Goal: Information Seeking & Learning: Learn about a topic

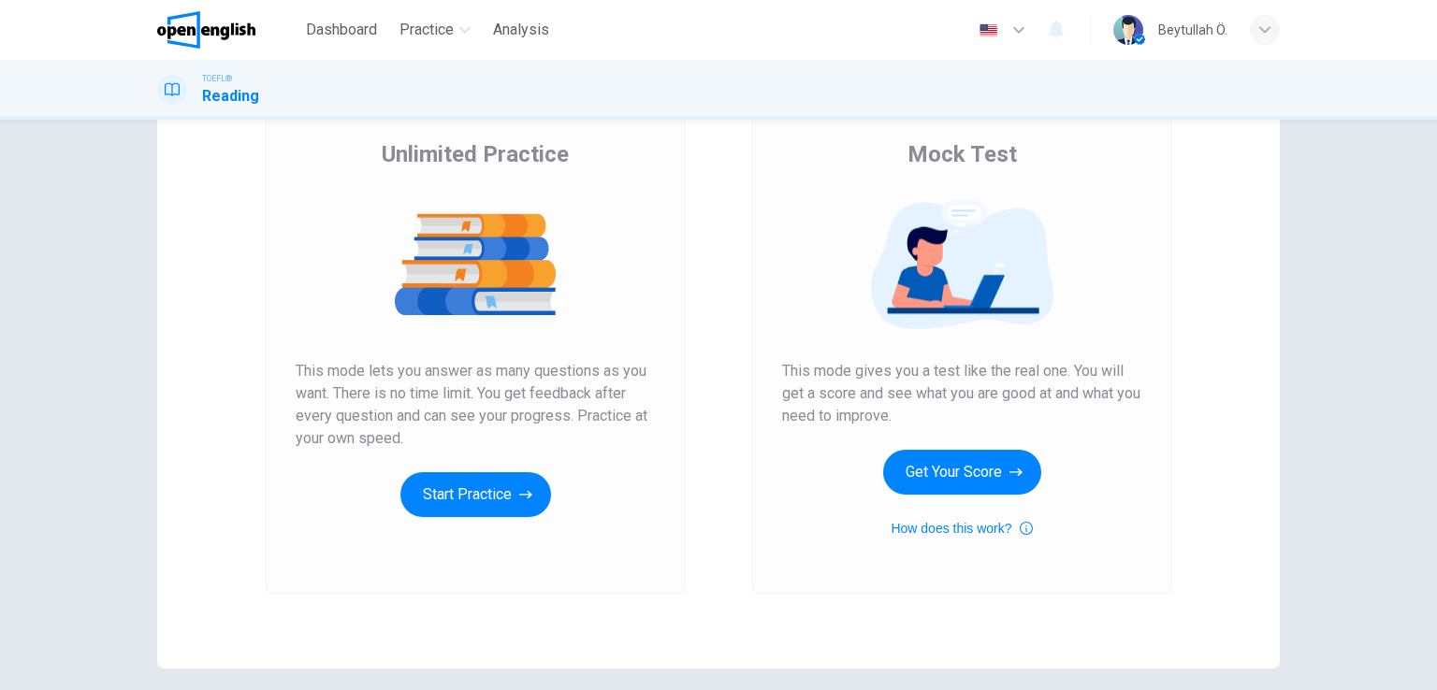
scroll to position [144, 0]
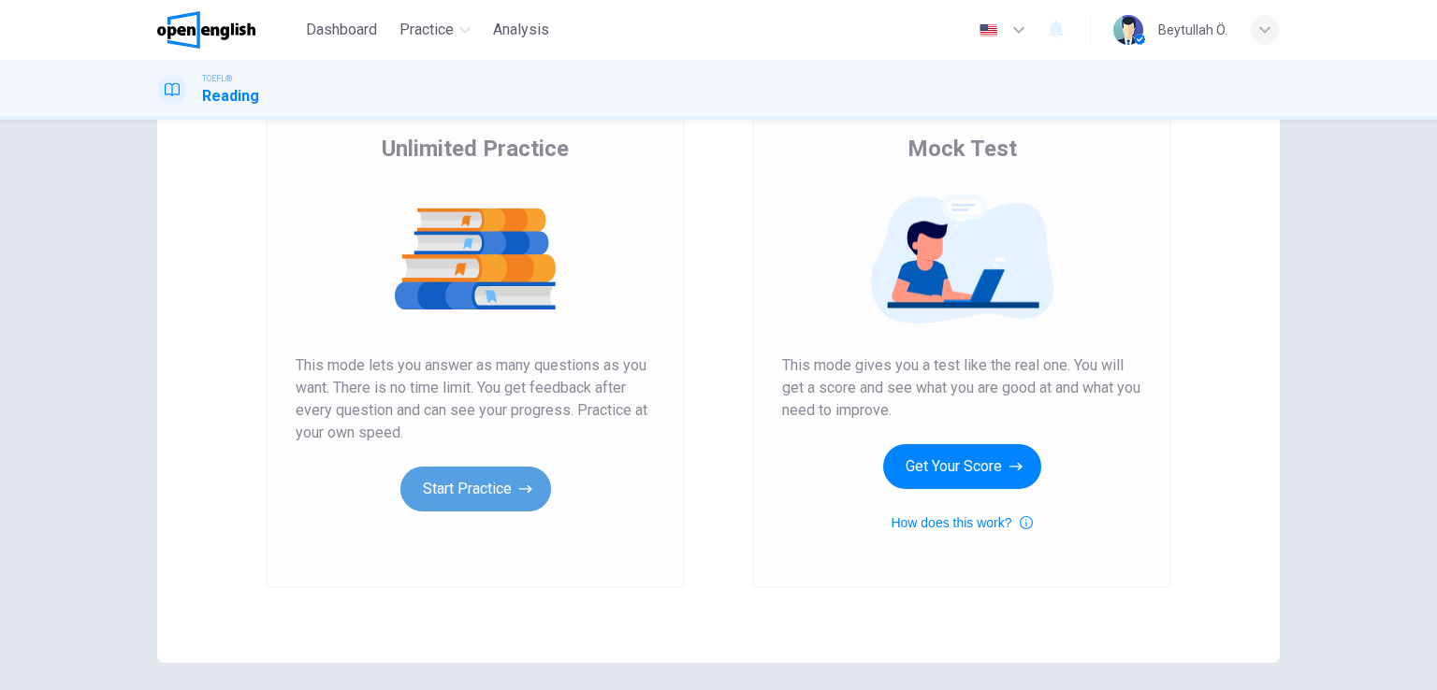
click at [468, 493] on button "Start Practice" at bounding box center [475, 489] width 151 height 45
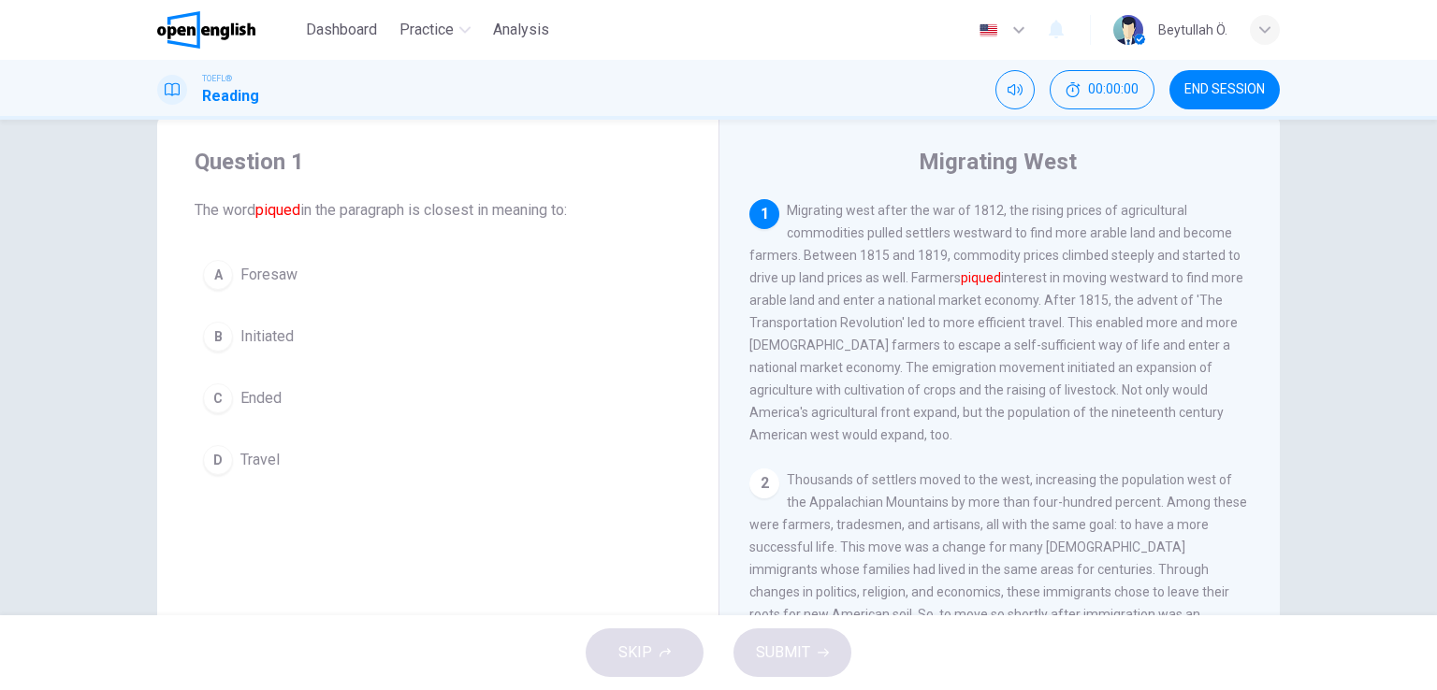
scroll to position [52, 0]
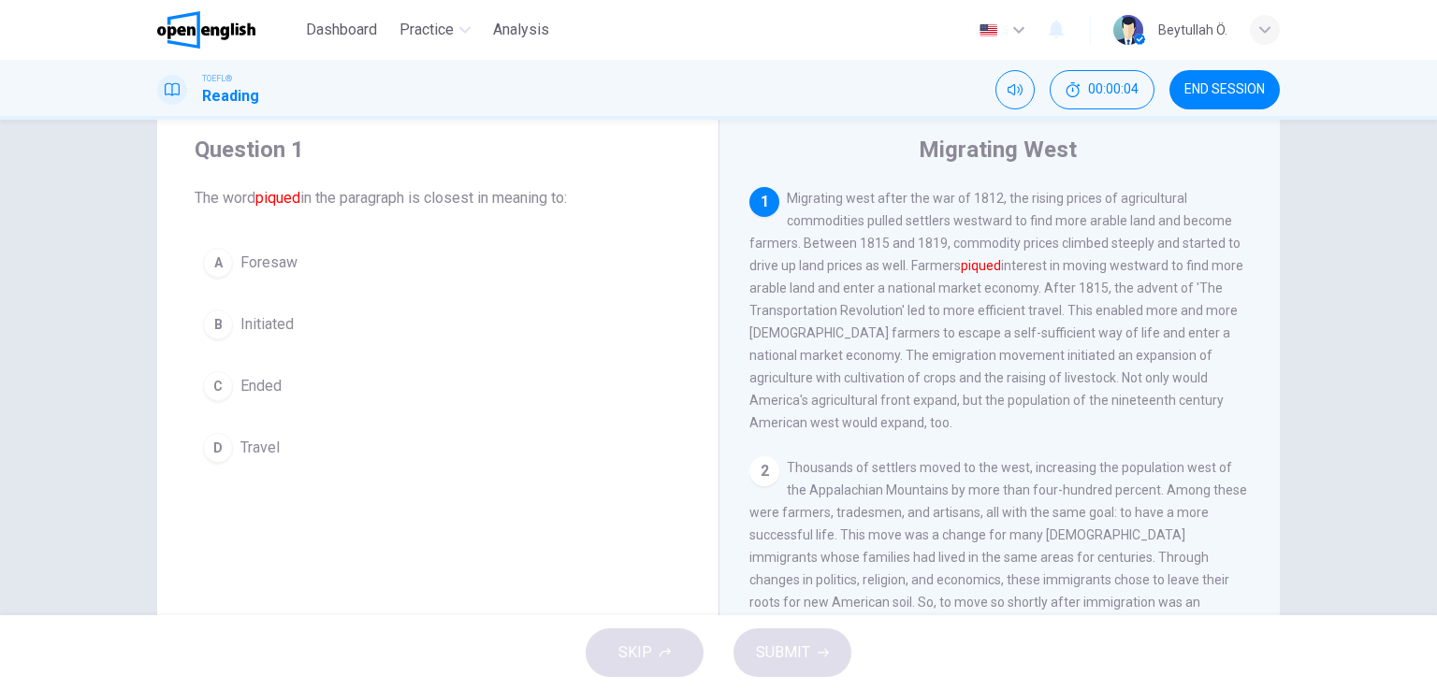
drag, startPoint x: 236, startPoint y: 204, endPoint x: 702, endPoint y: 323, distance: 480.8
click at [702, 323] on div "Question 1 The word piqued in the paragraph is closest in meaning to: A Foresaw…" at bounding box center [437, 303] width 561 height 397
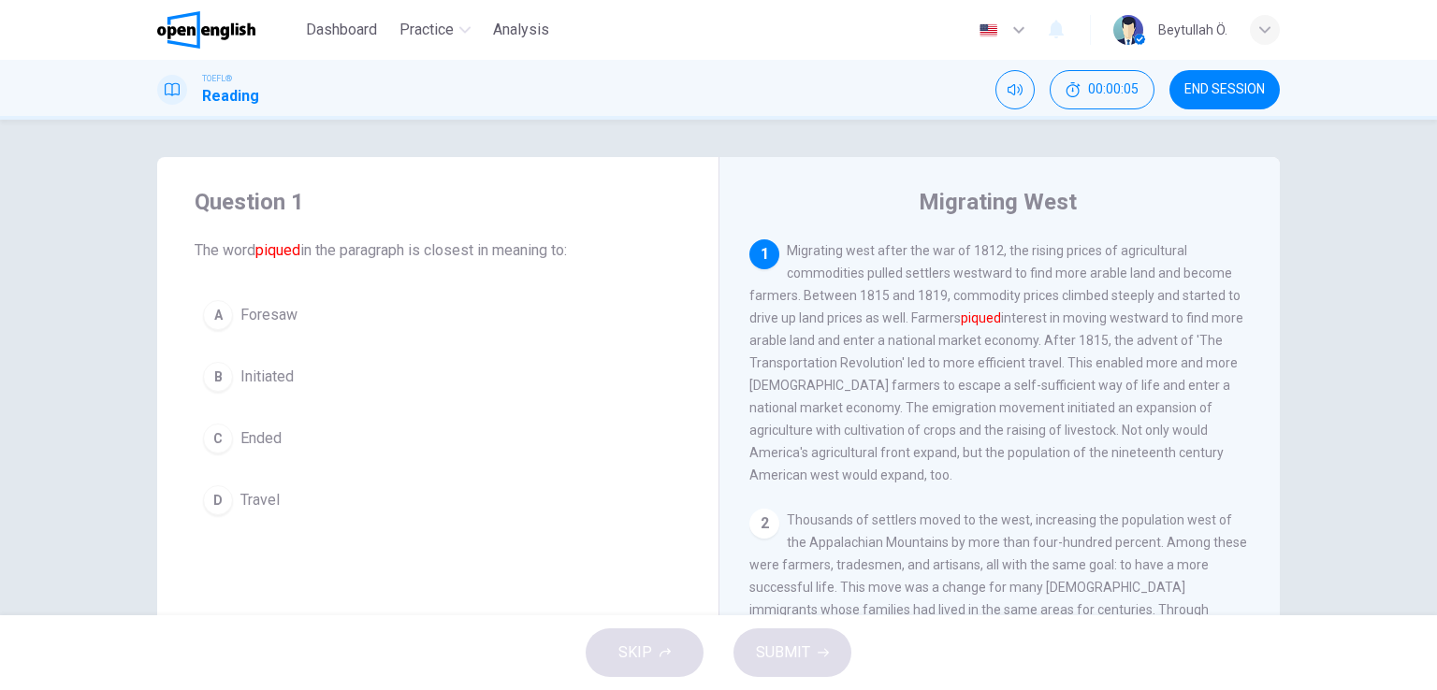
scroll to position [0, 0]
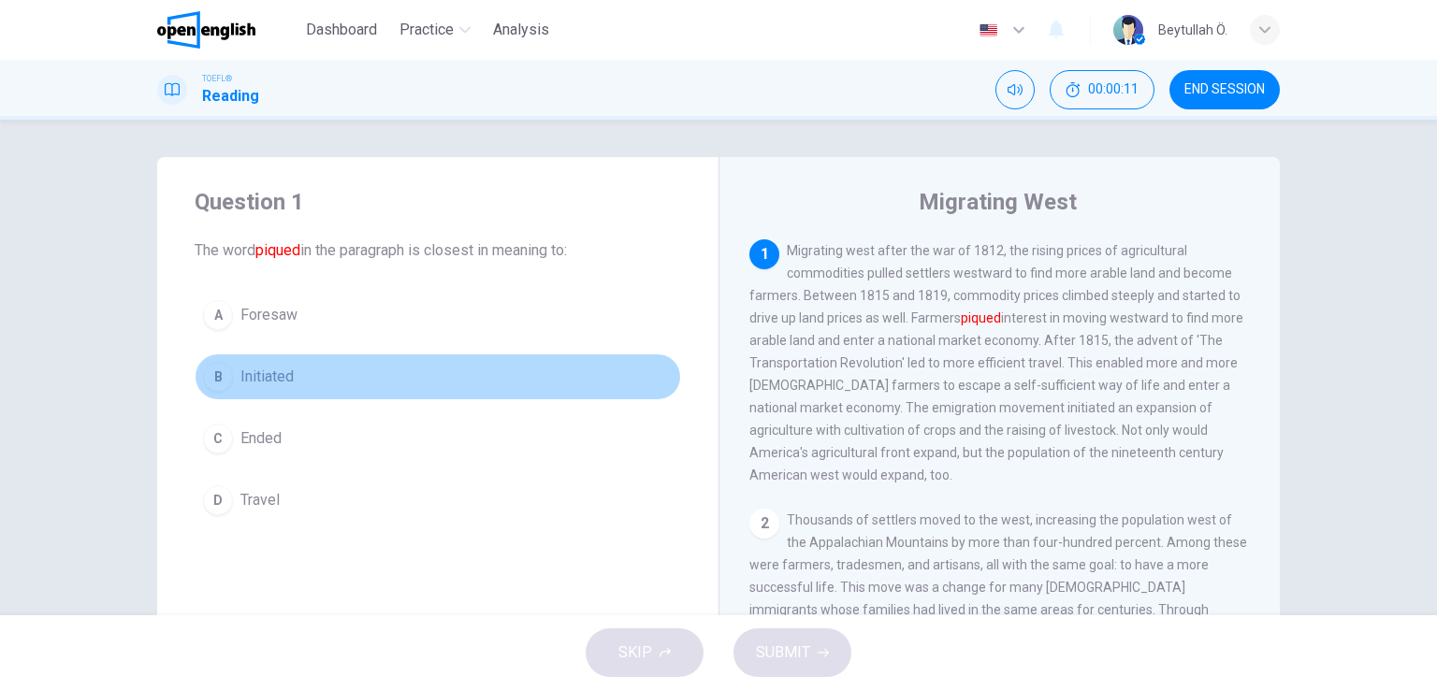
click at [228, 362] on button "B Initiated" at bounding box center [438, 377] width 486 height 47
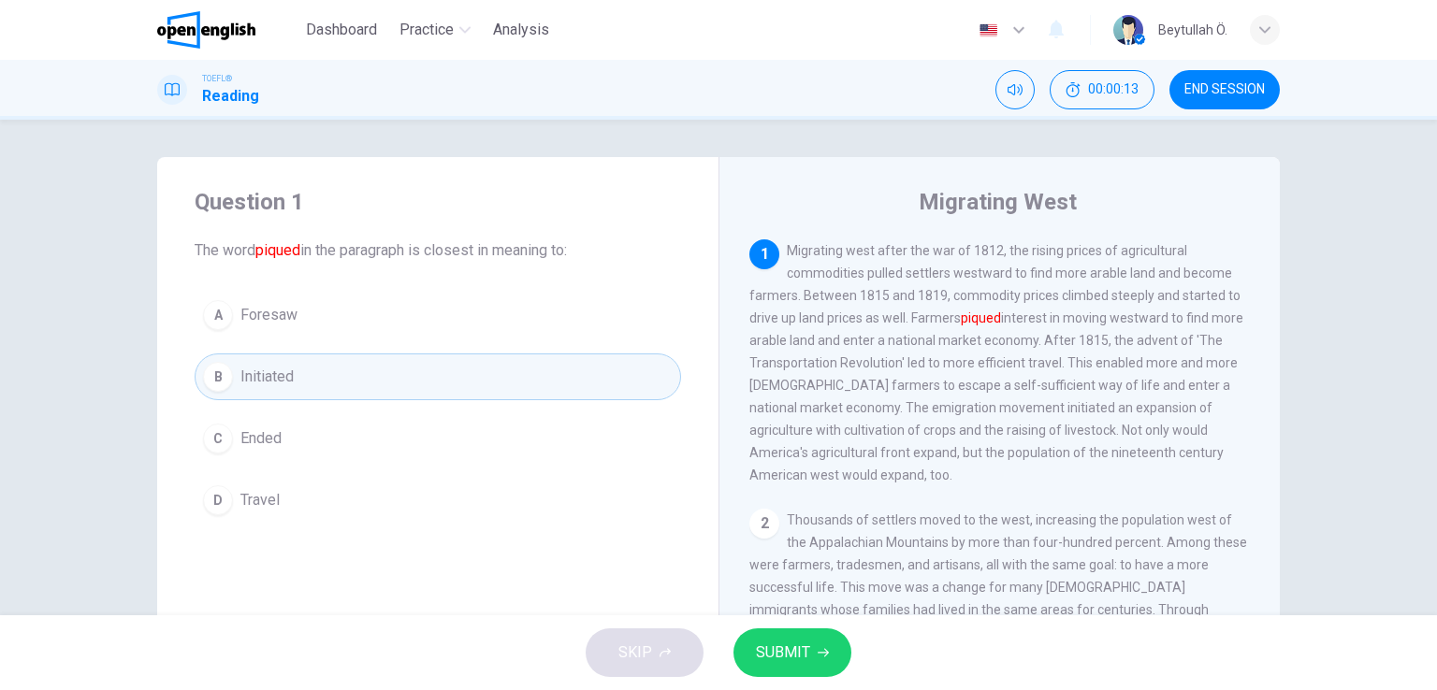
click at [782, 637] on button "SUBMIT" at bounding box center [792, 653] width 118 height 49
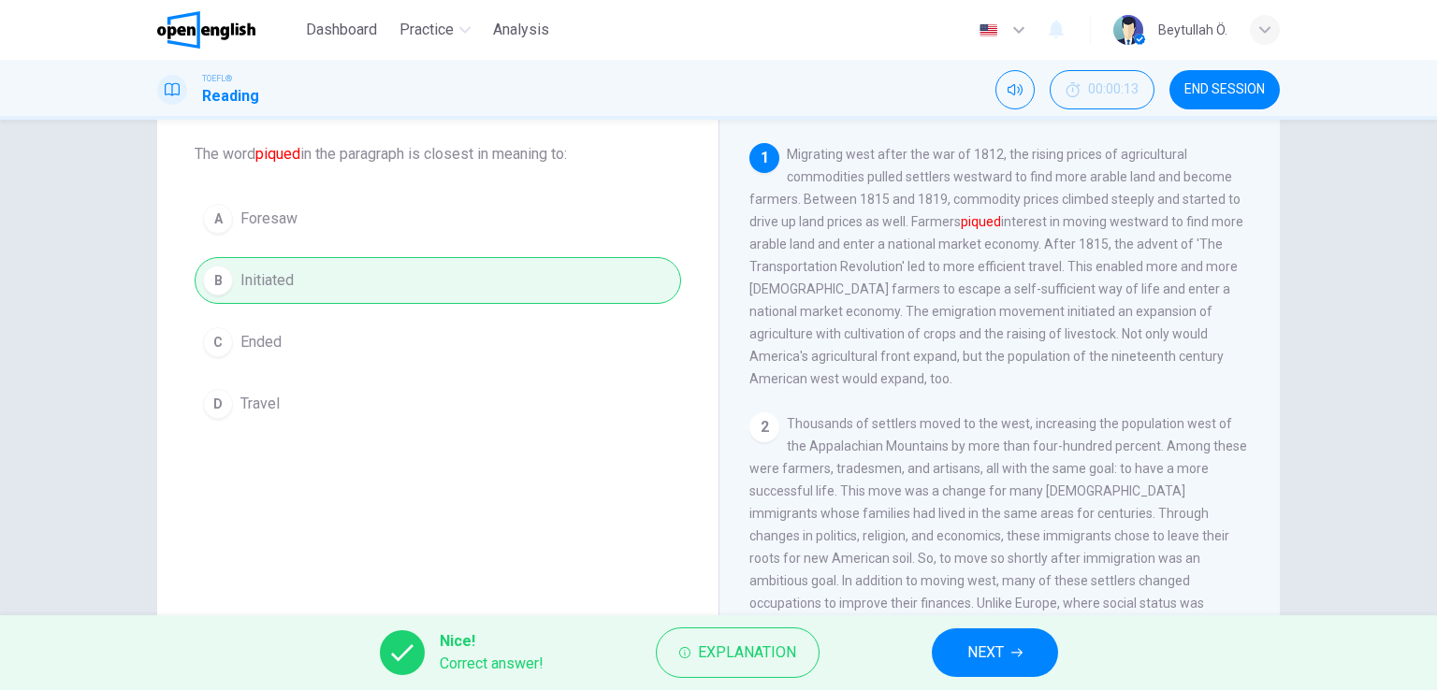
scroll to position [229, 0]
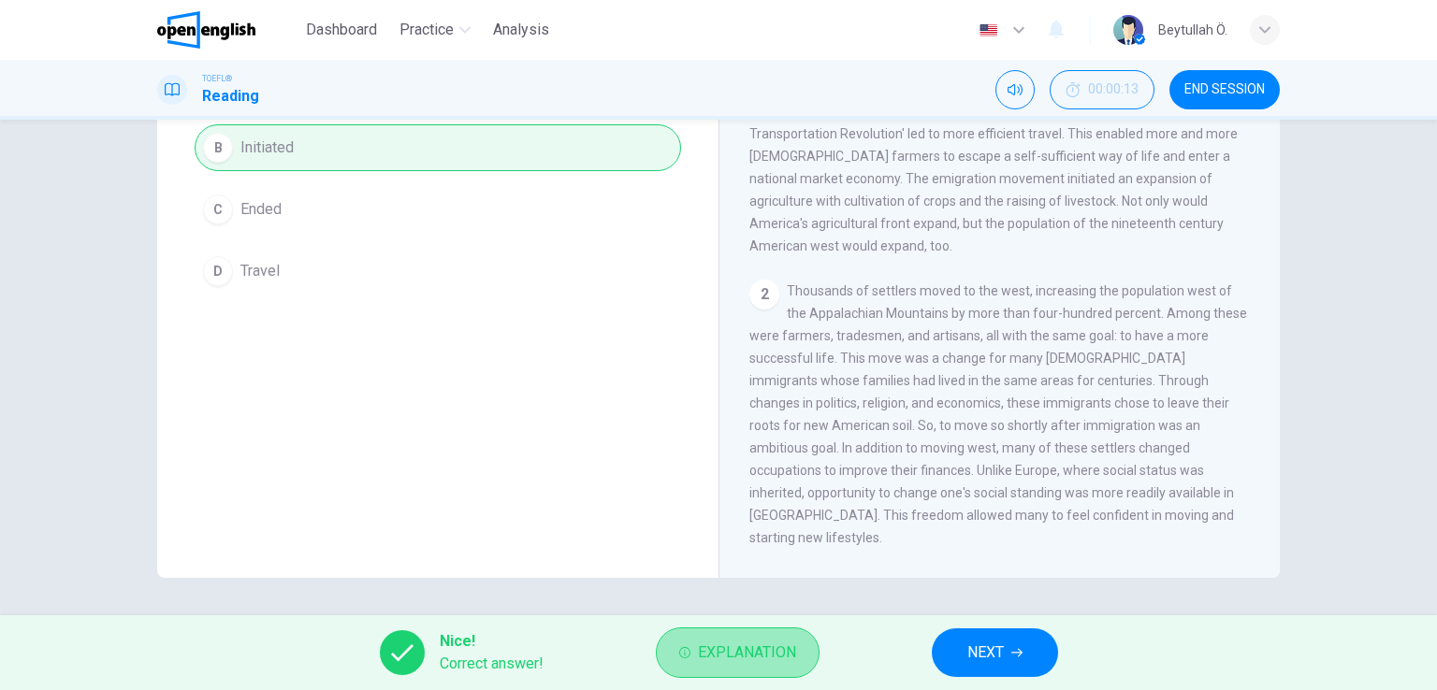
click at [703, 646] on span "Explanation" at bounding box center [747, 653] width 98 height 26
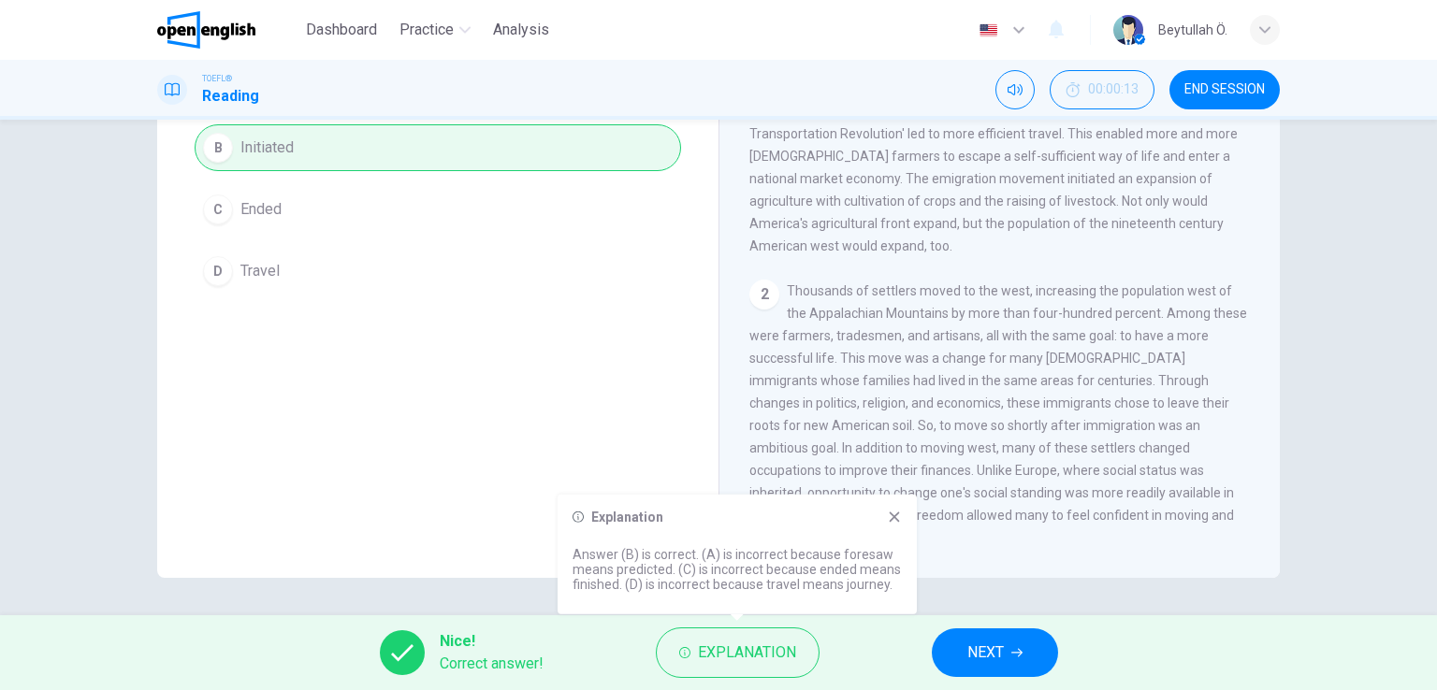
drag, startPoint x: 584, startPoint y: 561, endPoint x: 976, endPoint y: 540, distance: 392.6
click at [976, 540] on body "This site uses cookies, as explained in our Privacy Policy . If you agree to th…" at bounding box center [718, 345] width 1437 height 690
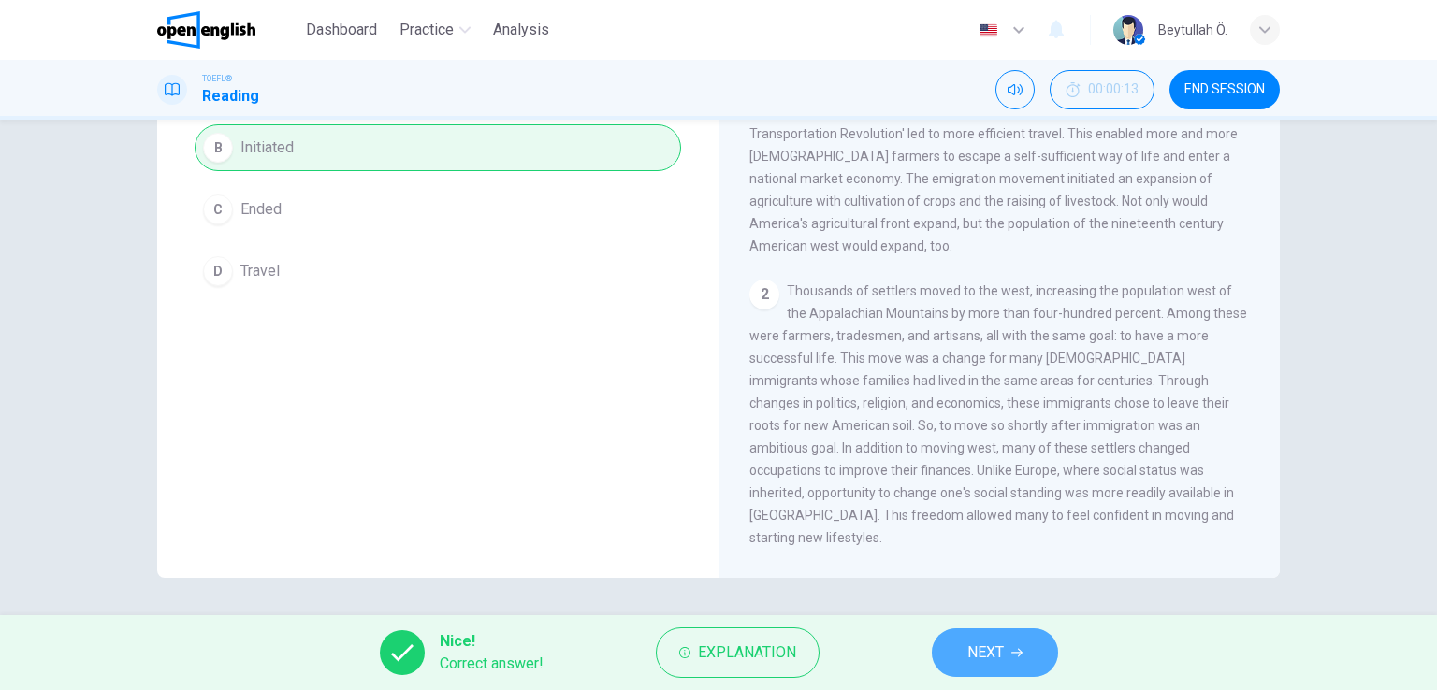
click at [988, 634] on button "NEXT" at bounding box center [995, 653] width 126 height 49
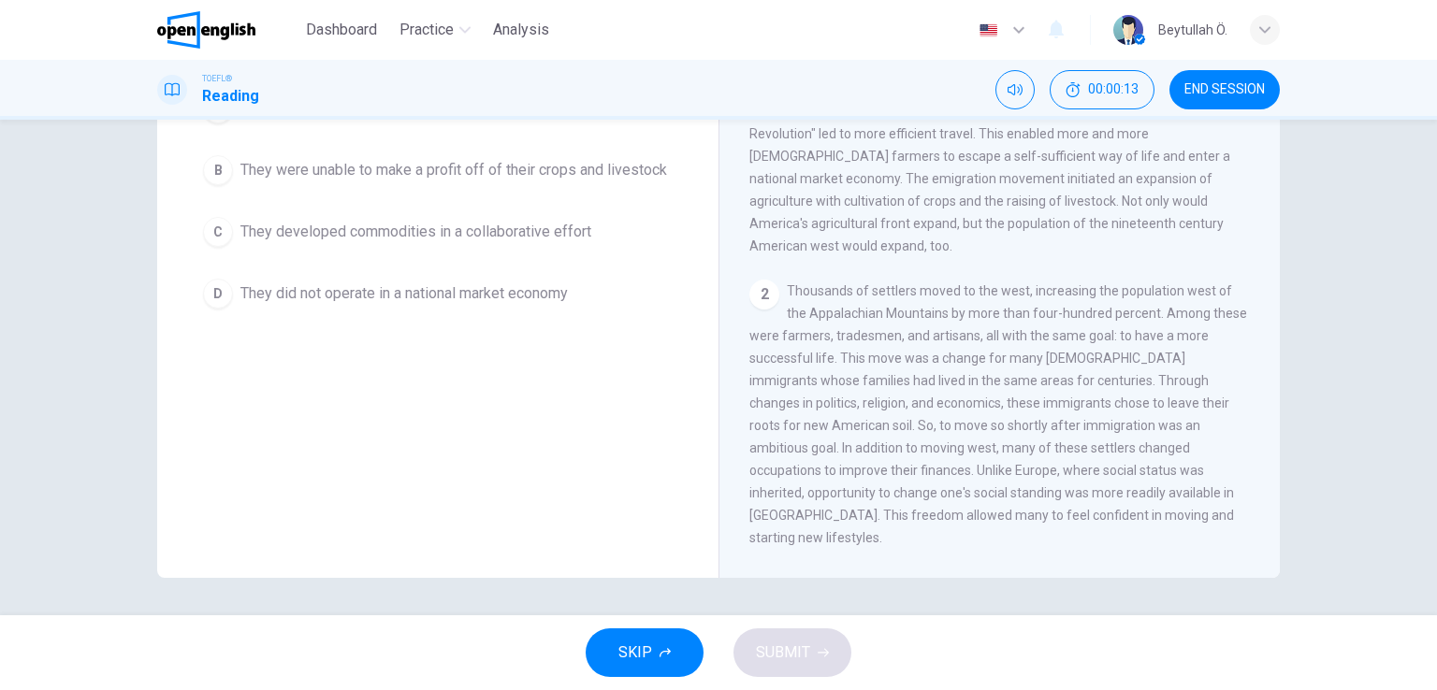
scroll to position [0, 0]
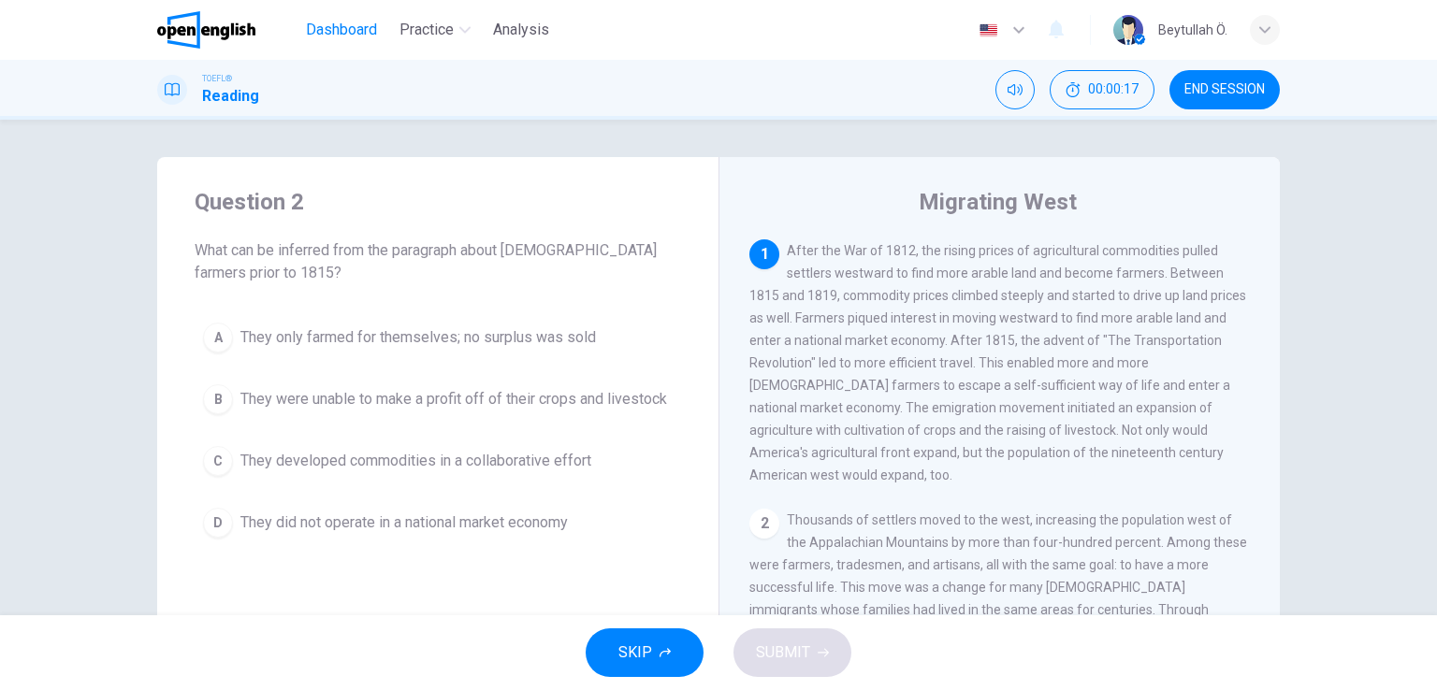
click at [362, 25] on span "Dashboard" at bounding box center [341, 30] width 71 height 22
